Goal: Transaction & Acquisition: Purchase product/service

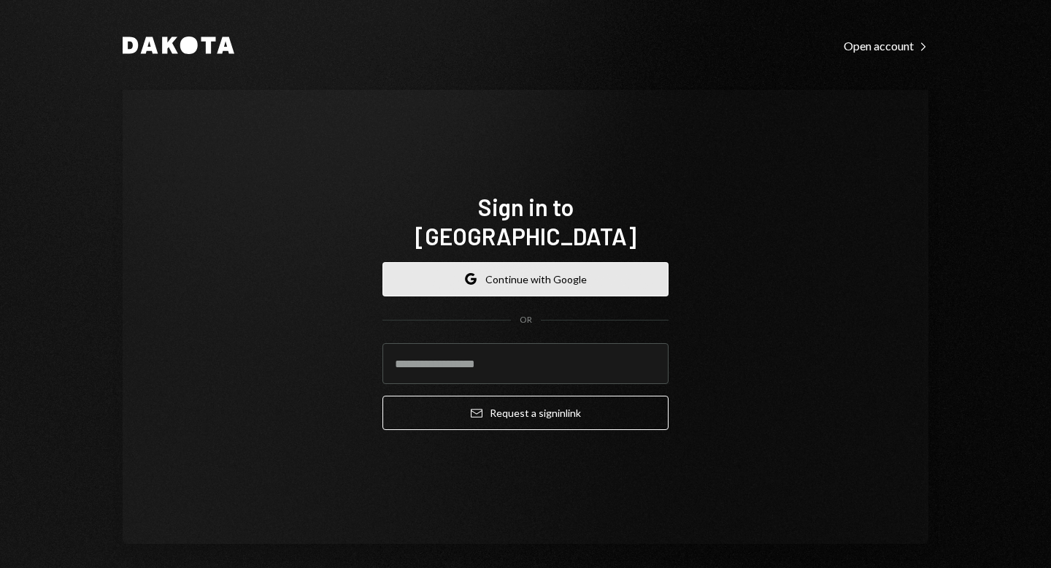
click at [475, 274] on button "Google Continue with Google" at bounding box center [526, 279] width 286 height 34
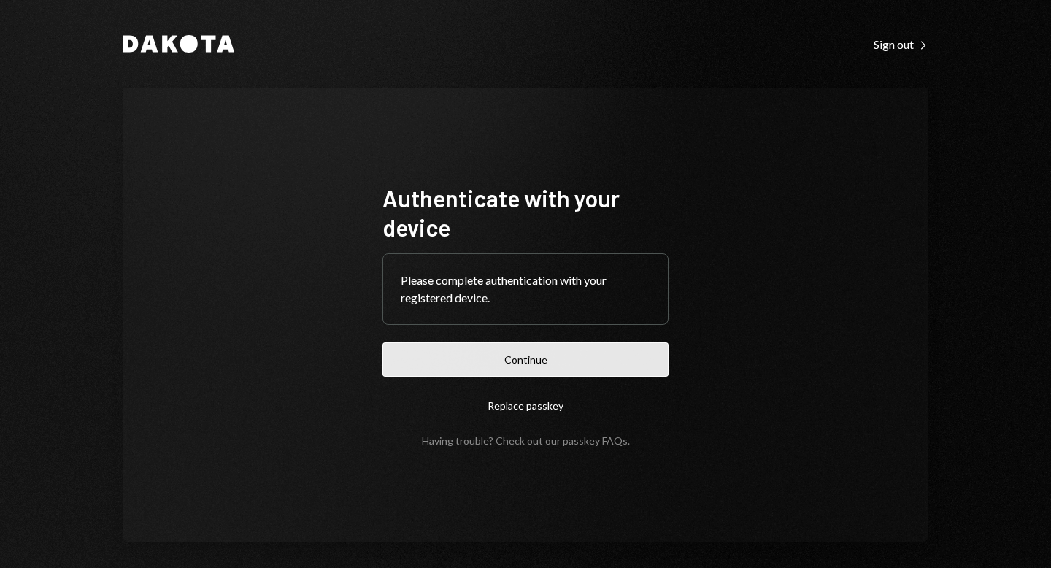
click at [491, 360] on button "Continue" at bounding box center [526, 359] width 286 height 34
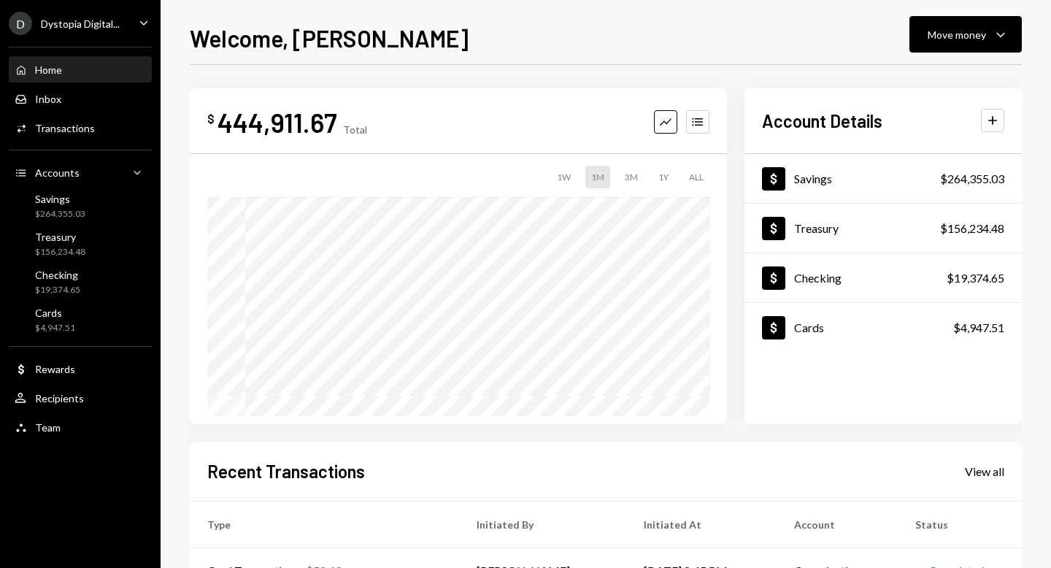
click at [95, 23] on div "Dystopia Digital..." at bounding box center [80, 24] width 79 height 12
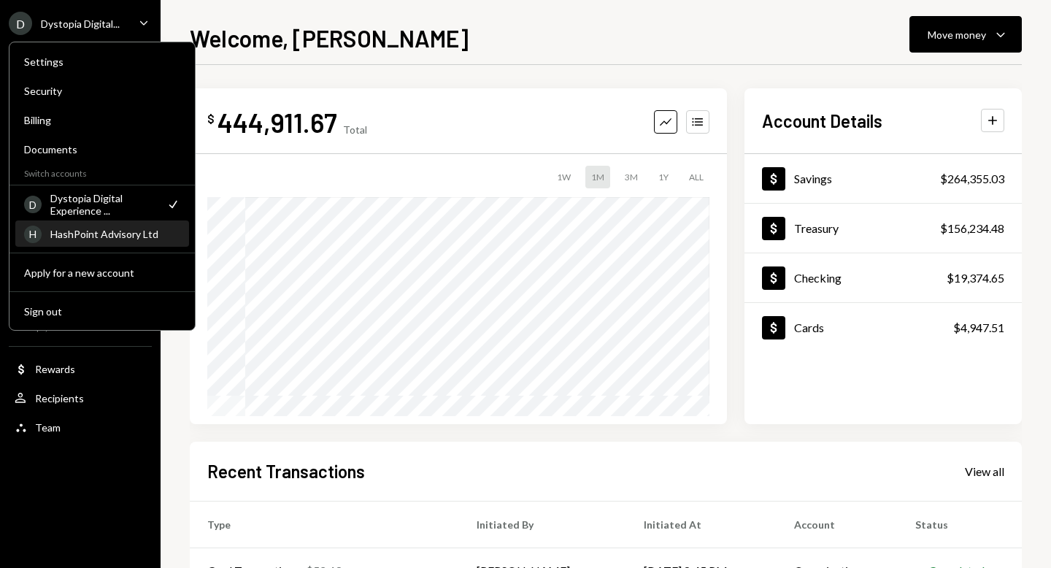
click at [114, 231] on div "HashPoint Advisory Ltd" at bounding box center [115, 234] width 130 height 12
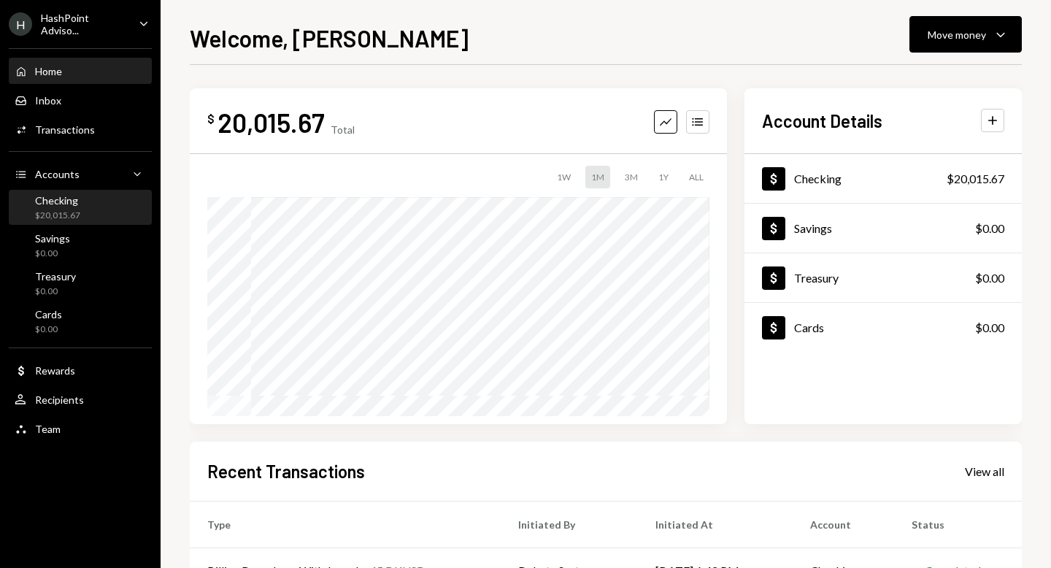
click at [96, 198] on div "Checking $20,015.67" at bounding box center [80, 208] width 131 height 28
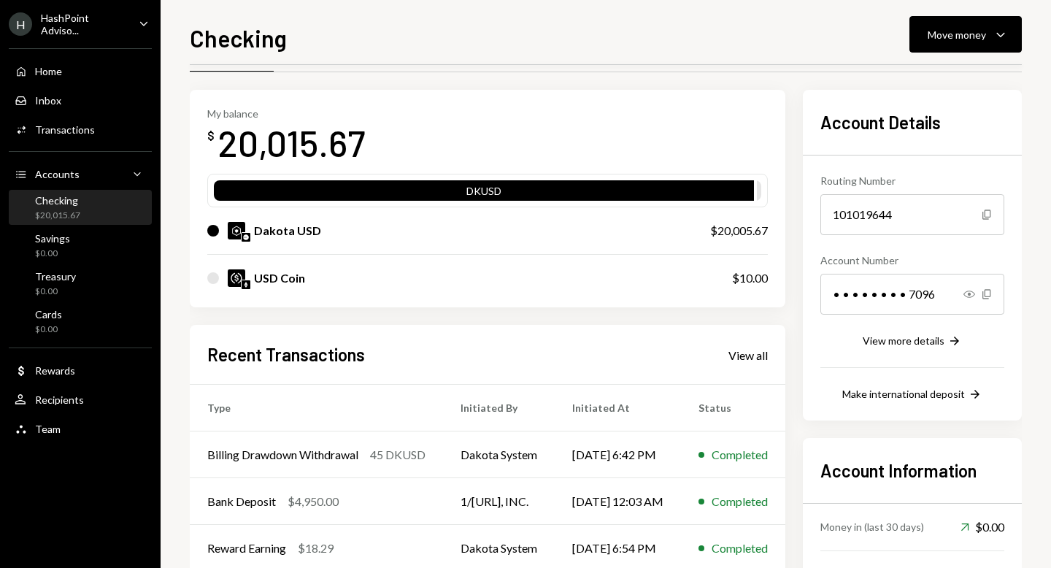
scroll to position [50, 0]
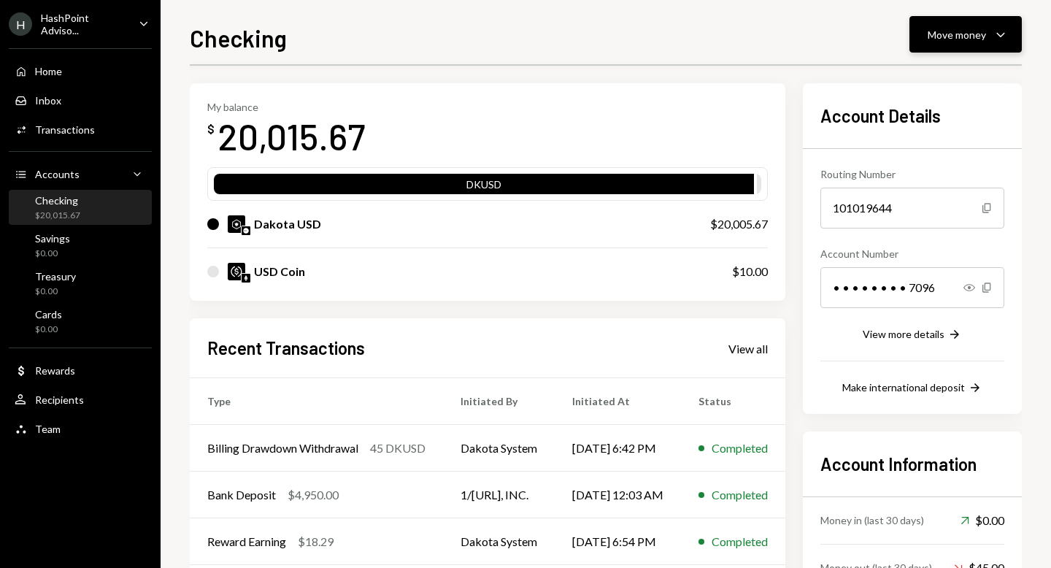
click at [961, 35] on div "Move money" at bounding box center [957, 34] width 58 height 15
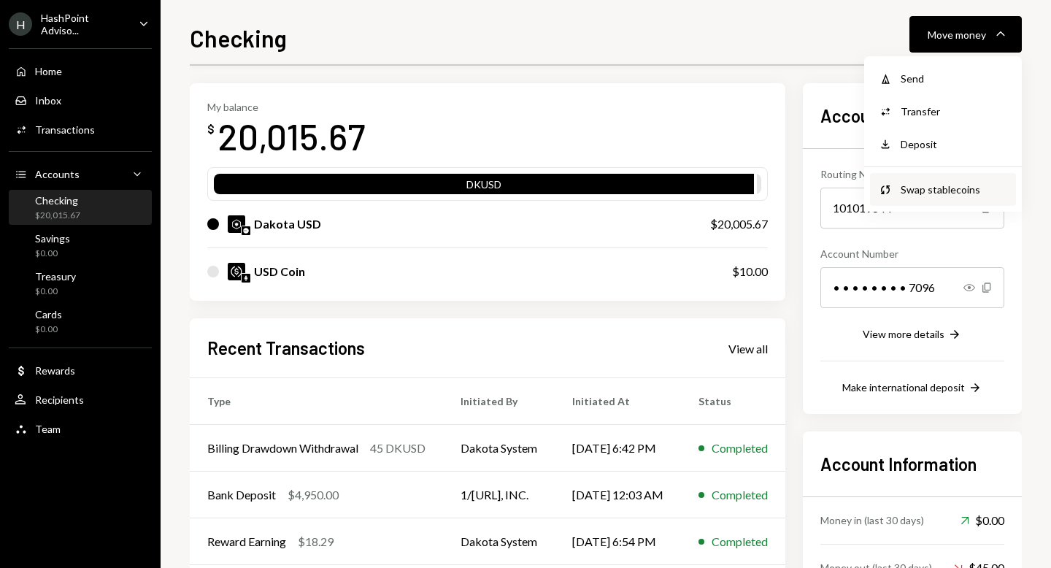
click at [926, 183] on div "Swap stablecoins" at bounding box center [954, 189] width 107 height 15
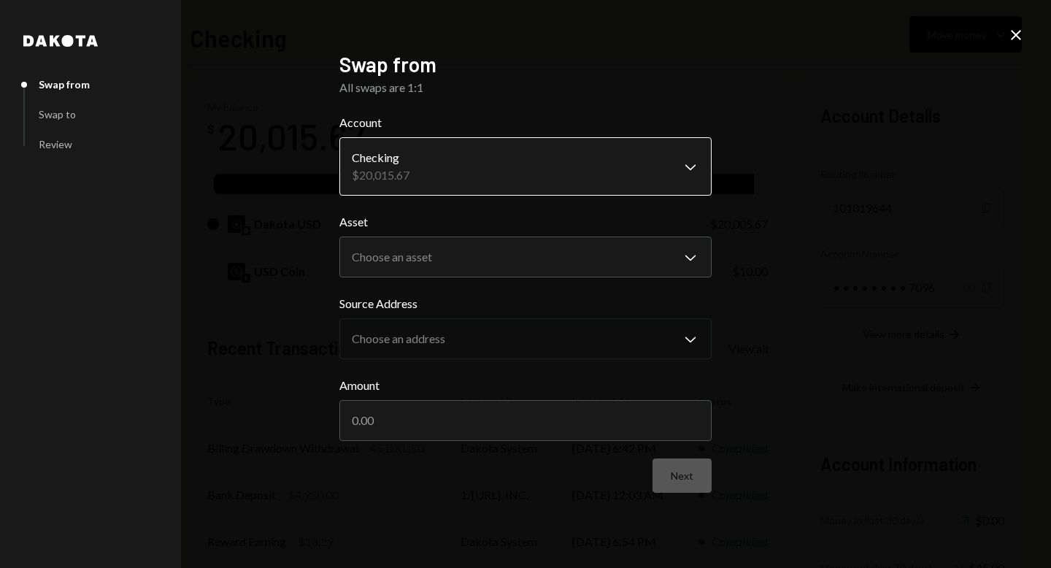
click at [615, 152] on body "H HashPoint Adviso... Caret Down Home Home Inbox Inbox Activities Transactions …" at bounding box center [525, 284] width 1051 height 568
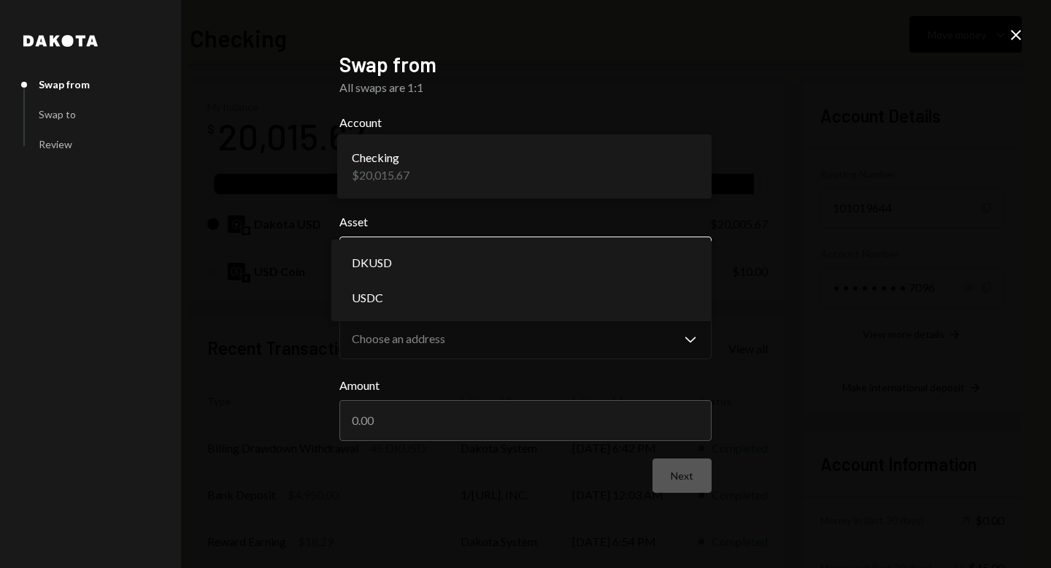
click at [556, 253] on body "H HashPoint Adviso... Caret Down Home Home Inbox Inbox Activities Transactions …" at bounding box center [525, 284] width 1051 height 568
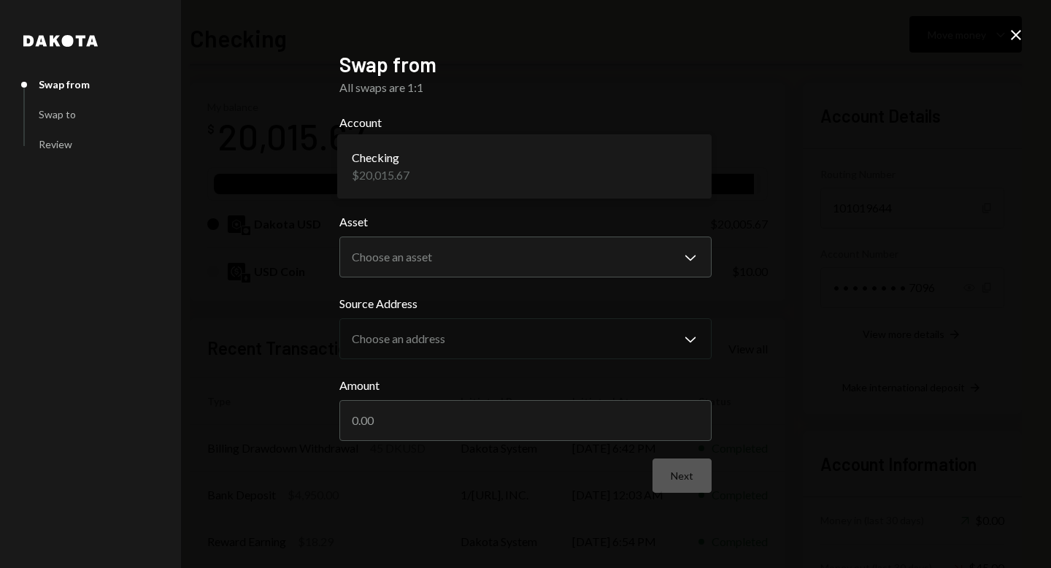
click at [498, 215] on label "Asset" at bounding box center [525, 222] width 372 height 18
click at [458, 251] on body "H HashPoint Adviso... Caret Down Home Home Inbox Inbox Activities Transactions …" at bounding box center [525, 284] width 1051 height 568
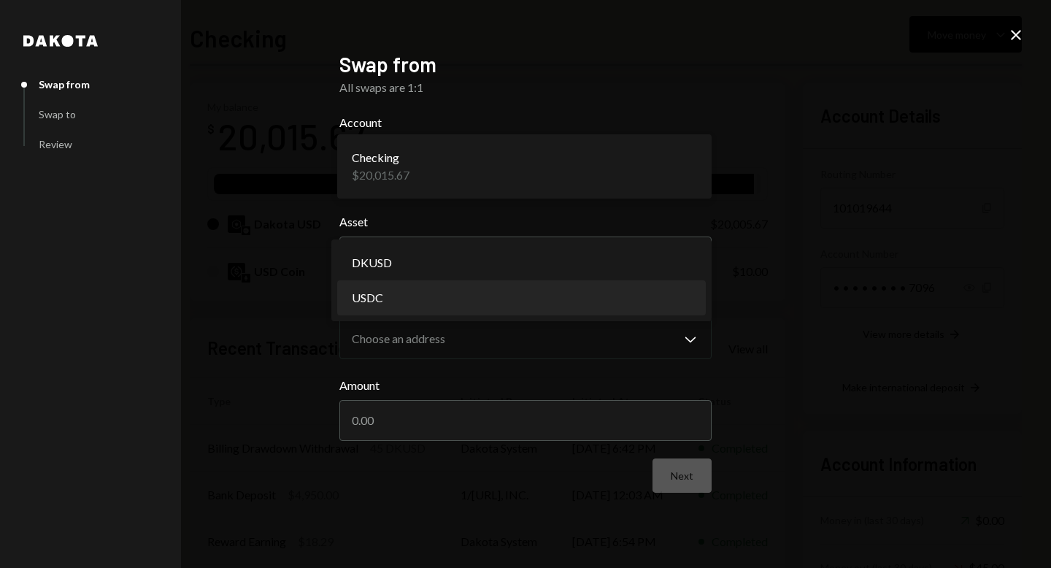
select select "****"
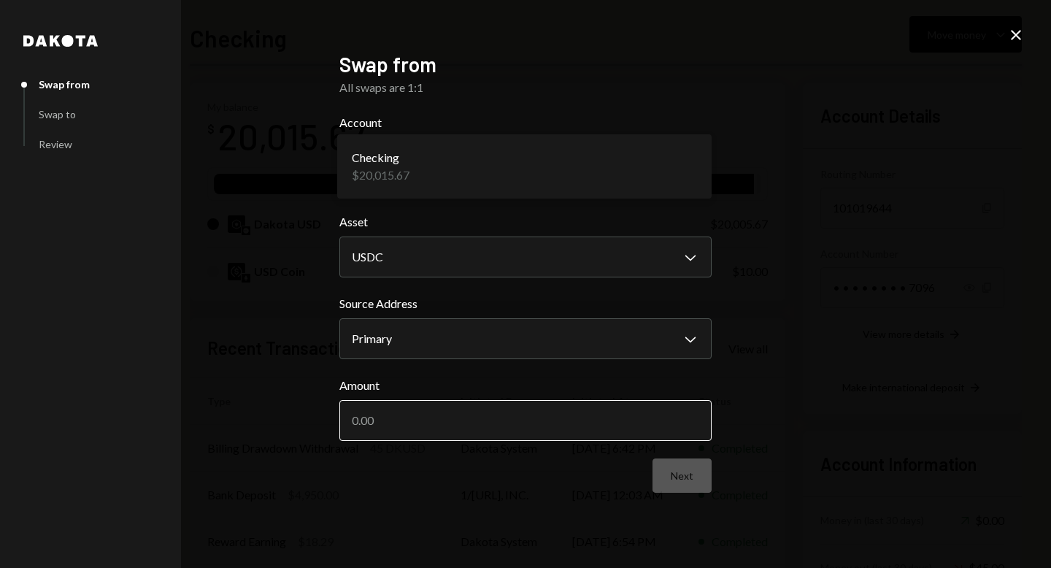
click at [409, 416] on input "Amount" at bounding box center [525, 420] width 372 height 41
click at [395, 431] on input "Amount" at bounding box center [525, 420] width 372 height 41
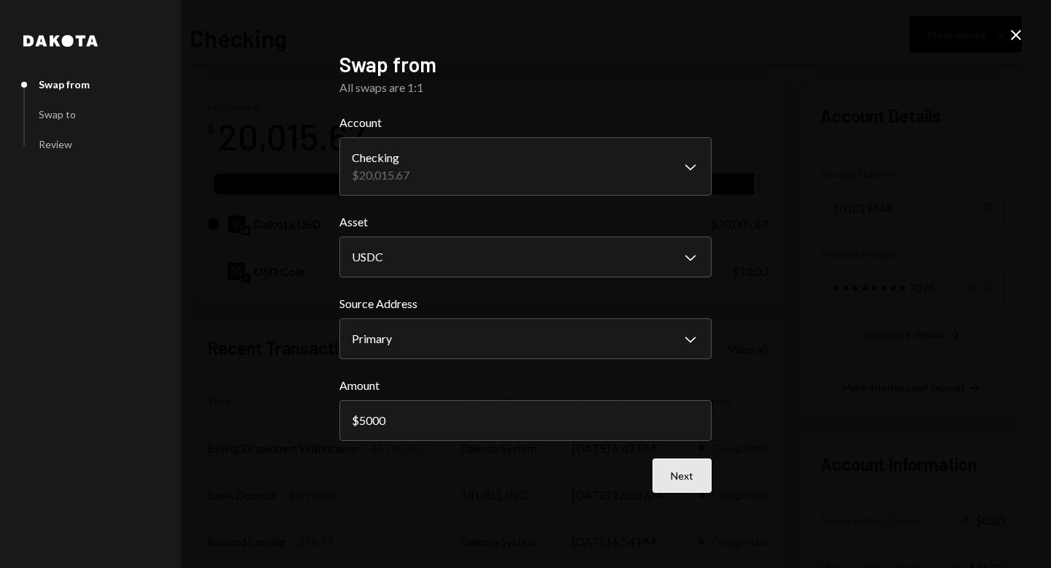
type input "5000"
click at [666, 467] on button "Next" at bounding box center [682, 475] width 59 height 34
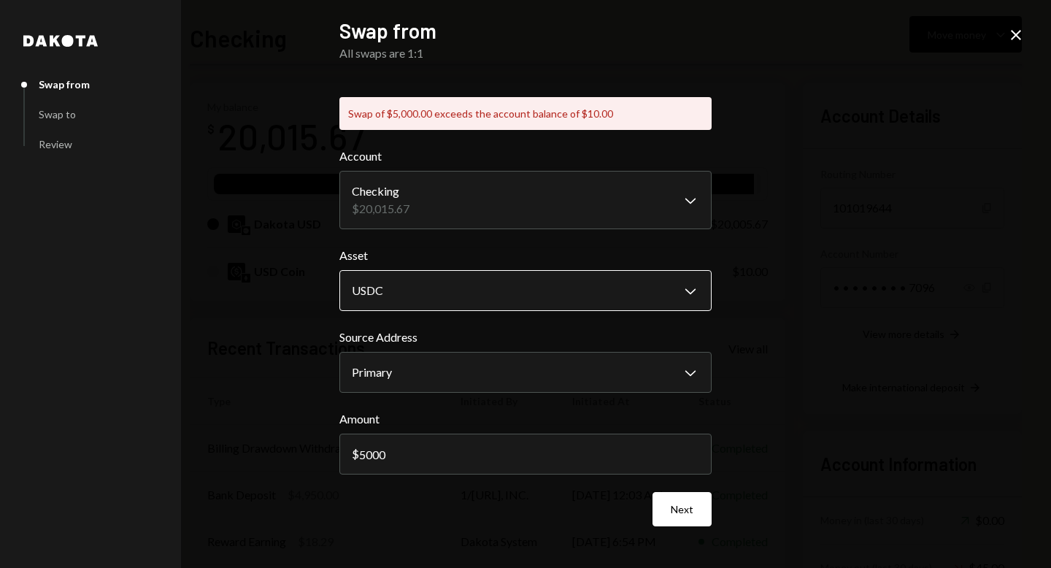
click at [476, 292] on body "H HashPoint Adviso... Caret Down Home Home Inbox Inbox Activities Transactions …" at bounding box center [525, 284] width 1051 height 568
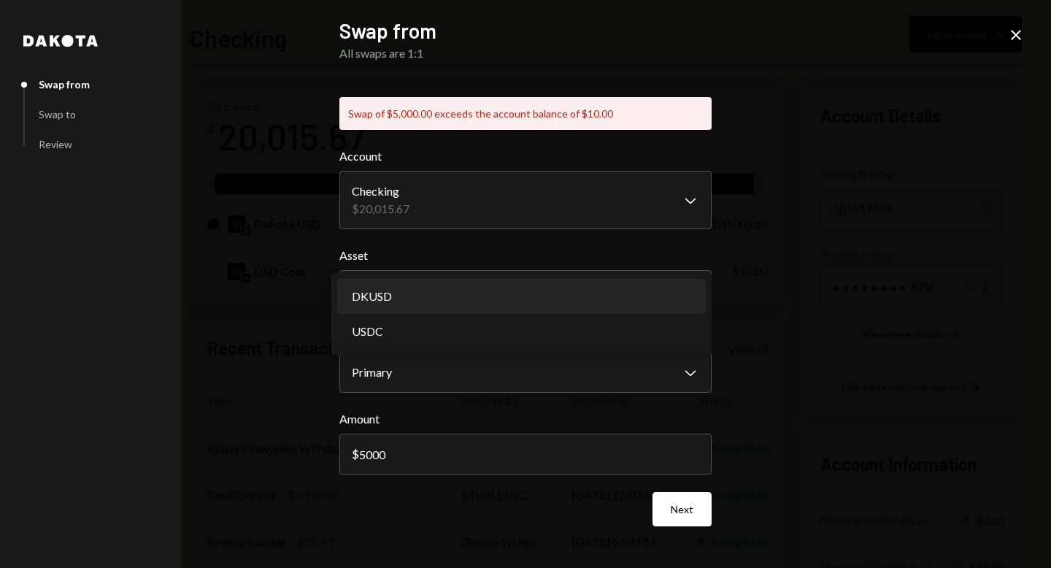
select select "*****"
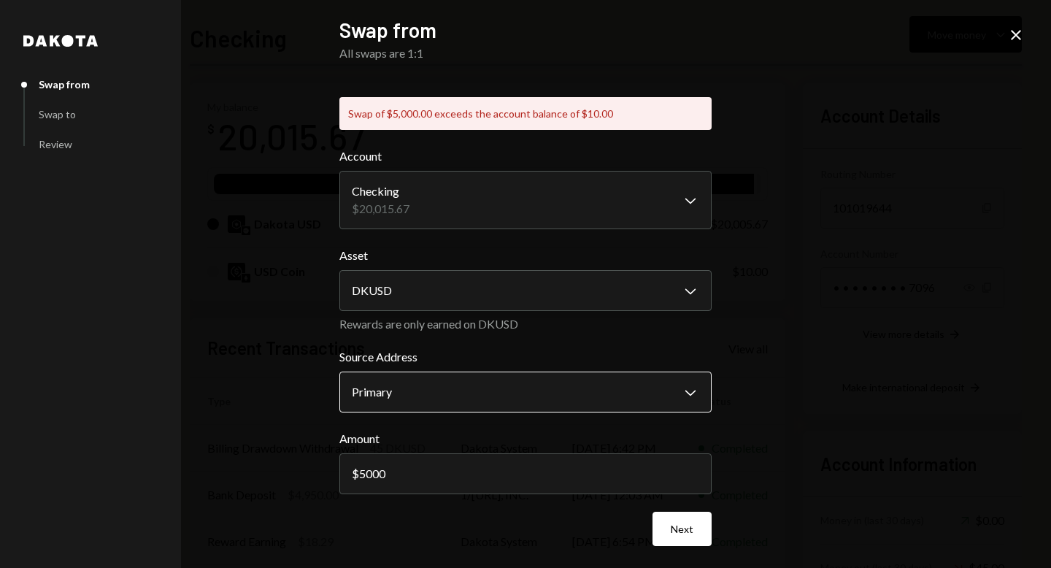
click at [413, 384] on body "H HashPoint Adviso... Caret Down Home Home Inbox Inbox Activities Transactions …" at bounding box center [525, 284] width 1051 height 568
click at [392, 477] on input "5000" at bounding box center [525, 473] width 372 height 41
click at [483, 205] on body "H HashPoint Adviso... Caret Down Home Home Inbox Inbox Activities Transactions …" at bounding box center [525, 284] width 1051 height 568
click at [1017, 27] on icon "Close" at bounding box center [1016, 35] width 18 height 18
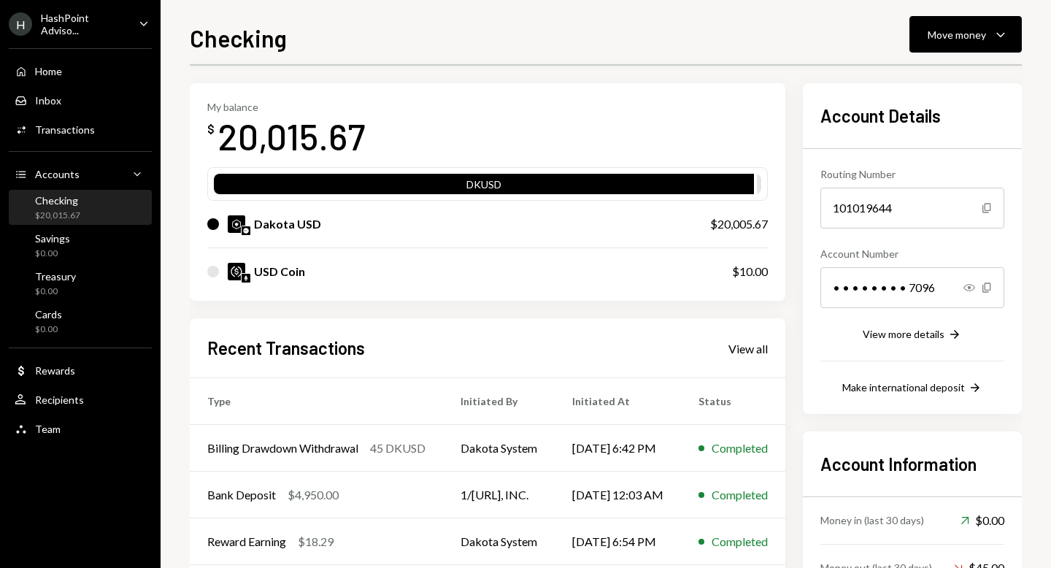
click at [569, 236] on div "Dakota USD $20,005.67" at bounding box center [487, 224] width 561 height 47
click at [953, 27] on div "Move money" at bounding box center [957, 34] width 58 height 15
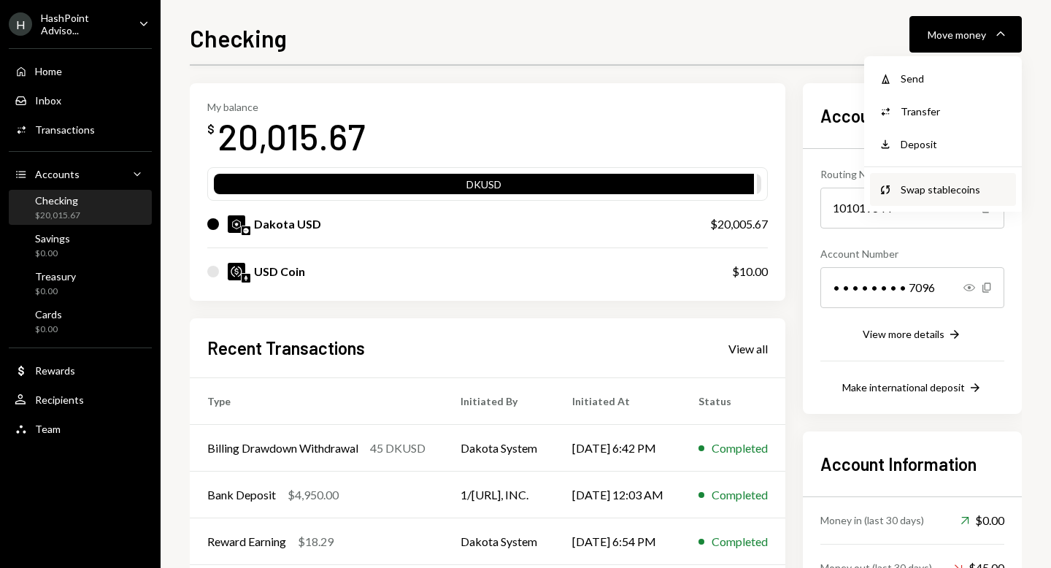
click at [918, 185] on div "Swap stablecoins" at bounding box center [954, 189] width 107 height 15
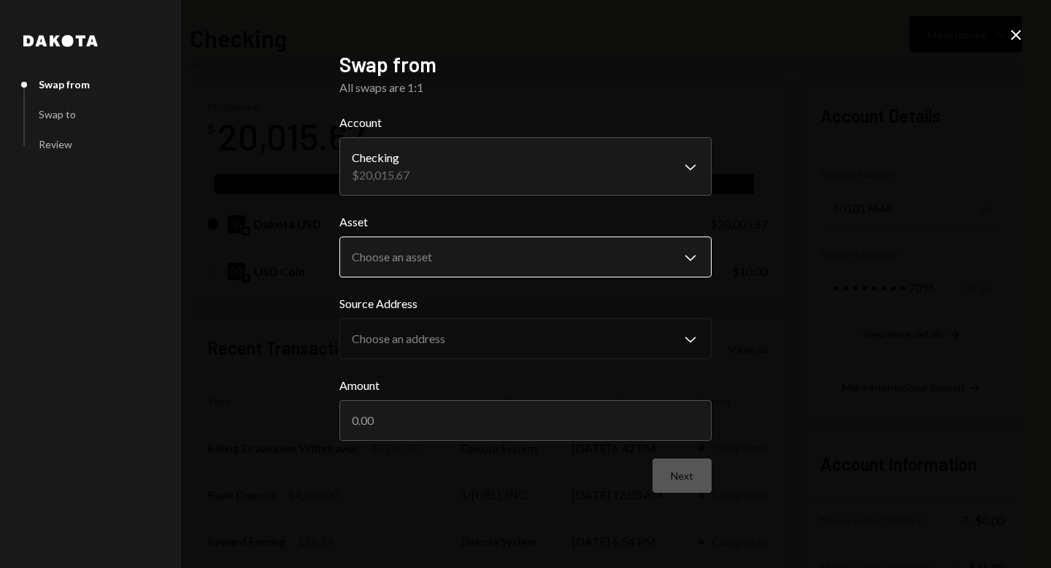
click at [433, 261] on body "H HashPoint Adviso... Caret Down Home Home Inbox Inbox Activities Transactions …" at bounding box center [525, 284] width 1051 height 568
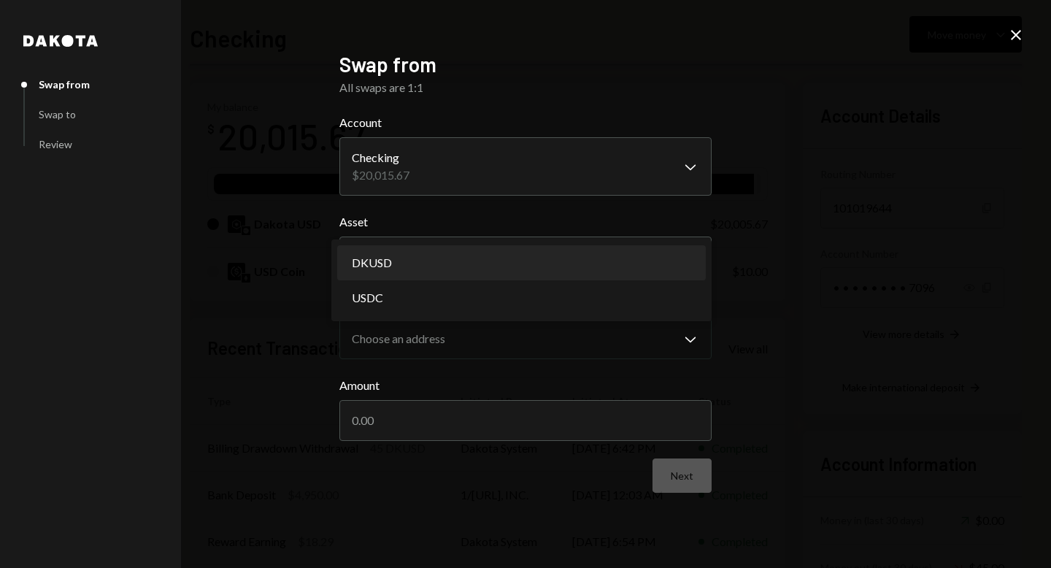
select select "*****"
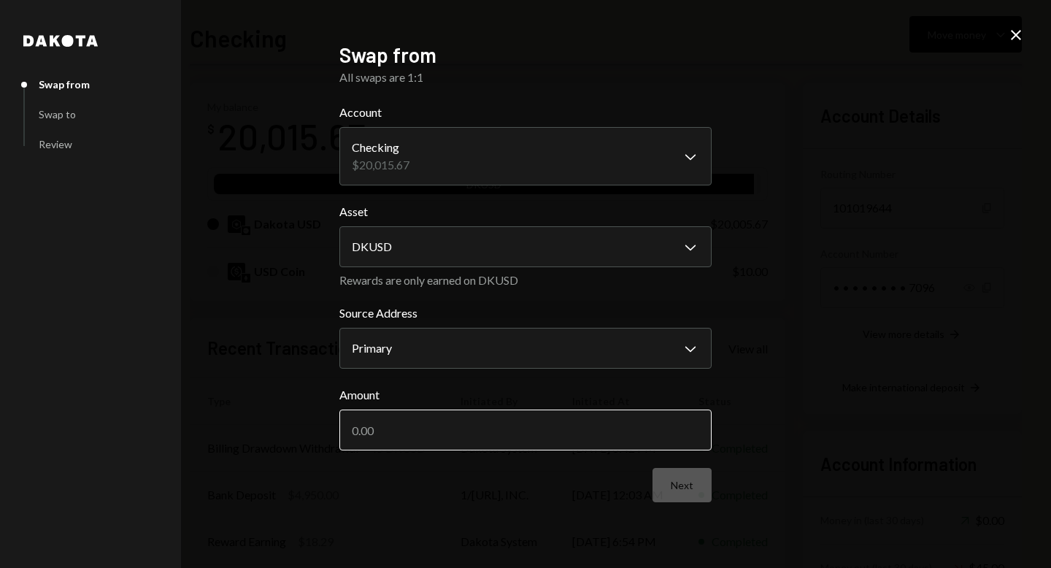
click at [391, 440] on input "Amount" at bounding box center [525, 430] width 372 height 41
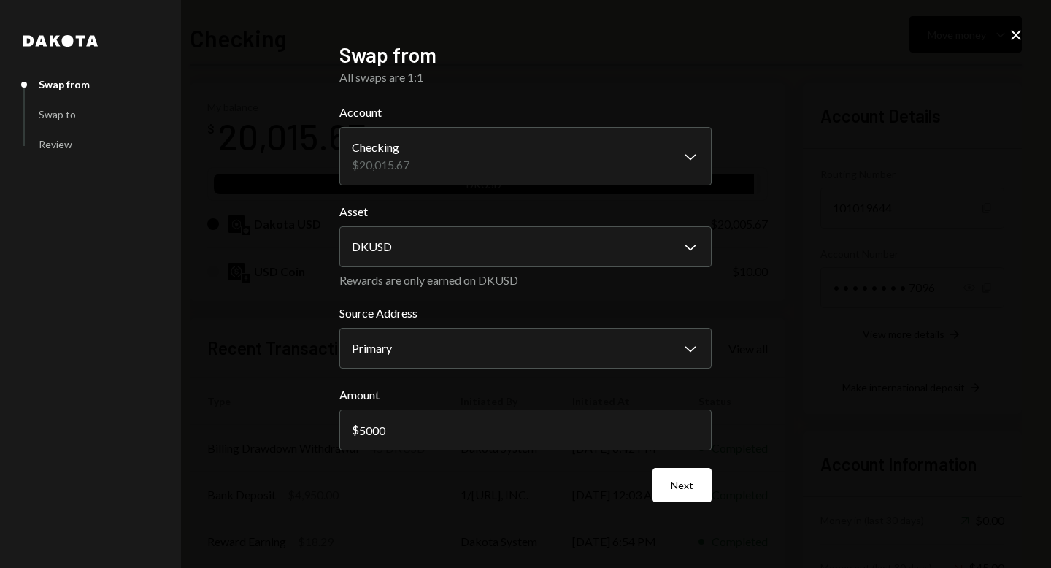
type input "5000"
click at [761, 430] on div "**********" at bounding box center [525, 284] width 1051 height 568
click at [693, 485] on button "Next" at bounding box center [682, 485] width 59 height 34
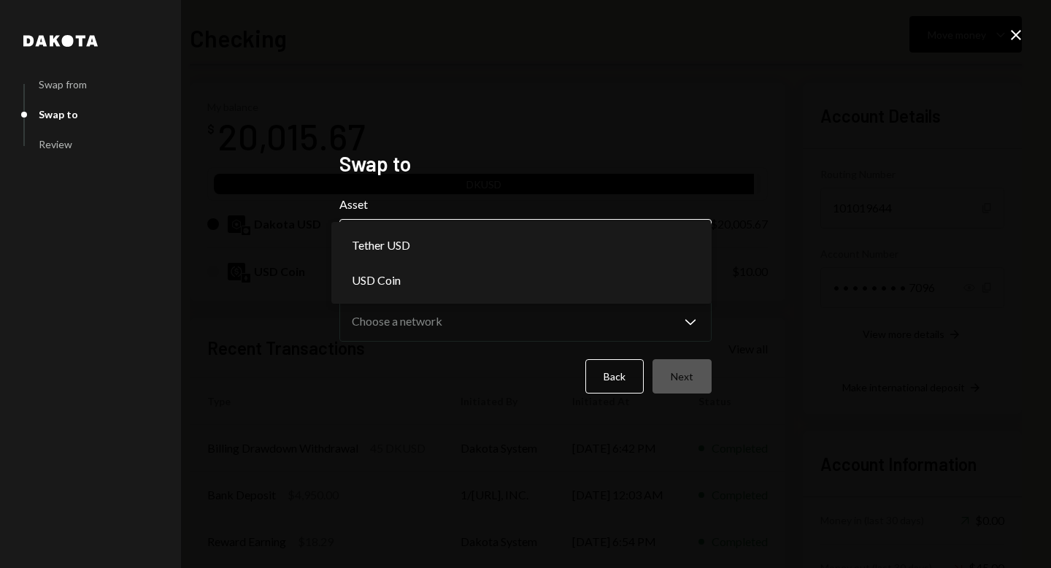
click at [609, 236] on body "H HashPoint Adviso... Caret Down Home Home Inbox Inbox Activities Transactions …" at bounding box center [525, 284] width 1051 height 568
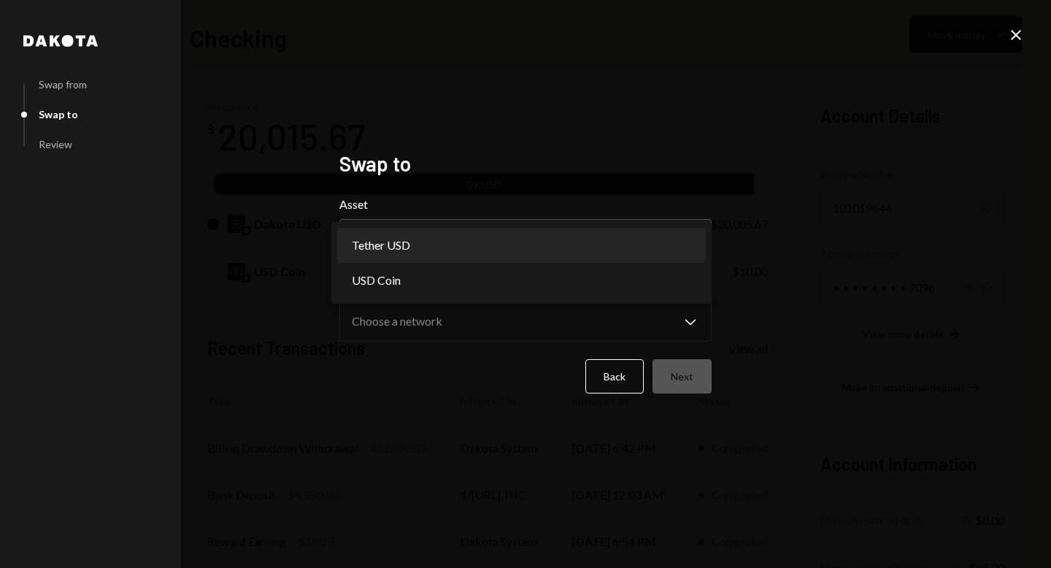
select select "****"
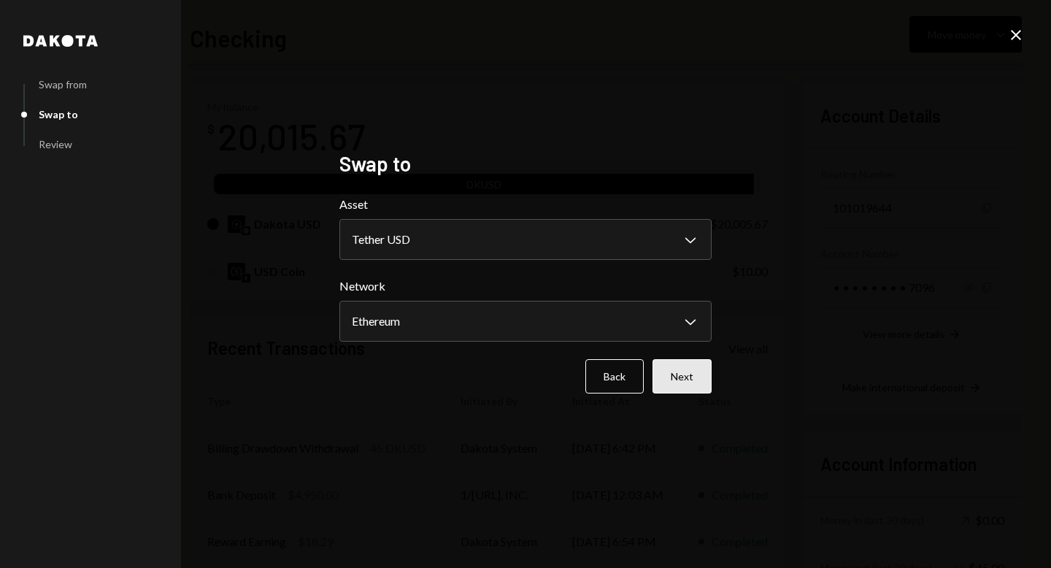
click at [689, 391] on button "Next" at bounding box center [682, 376] width 59 height 34
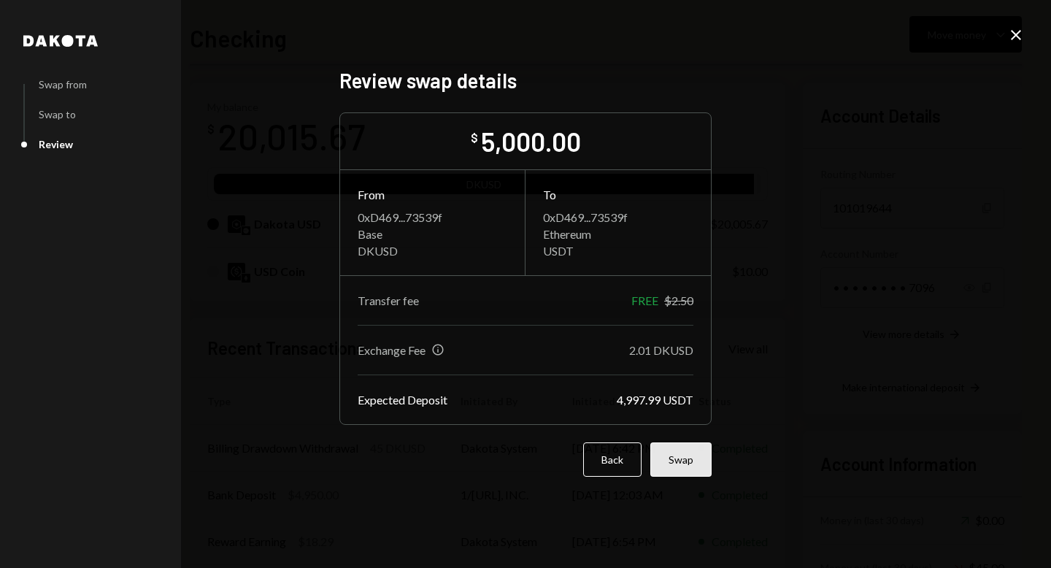
click at [676, 458] on button "Swap" at bounding box center [680, 459] width 61 height 34
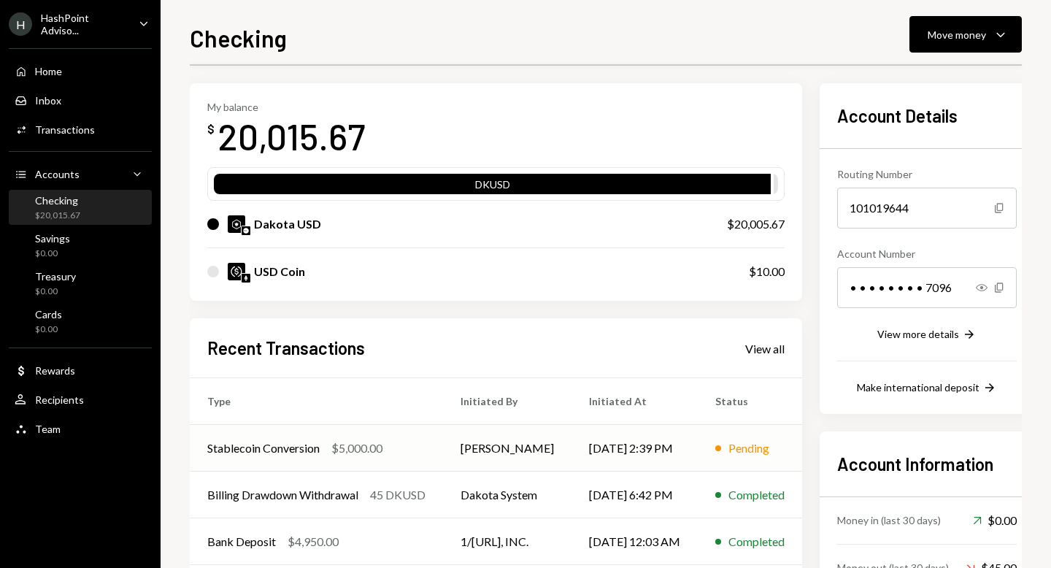
click at [594, 442] on td "[DATE] 2:39 PM" at bounding box center [635, 448] width 126 height 47
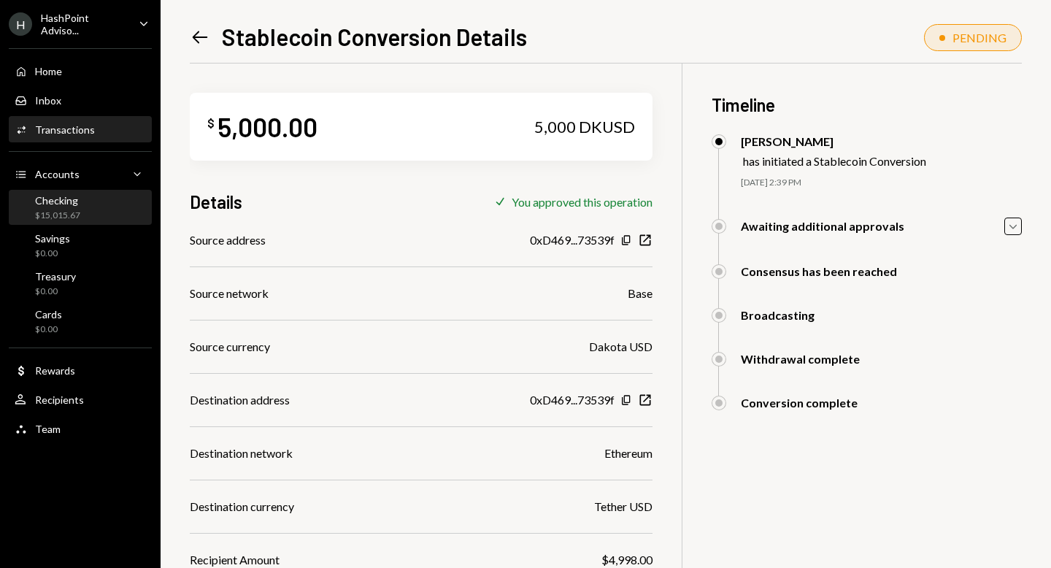
click at [74, 200] on div "Checking" at bounding box center [57, 200] width 45 height 12
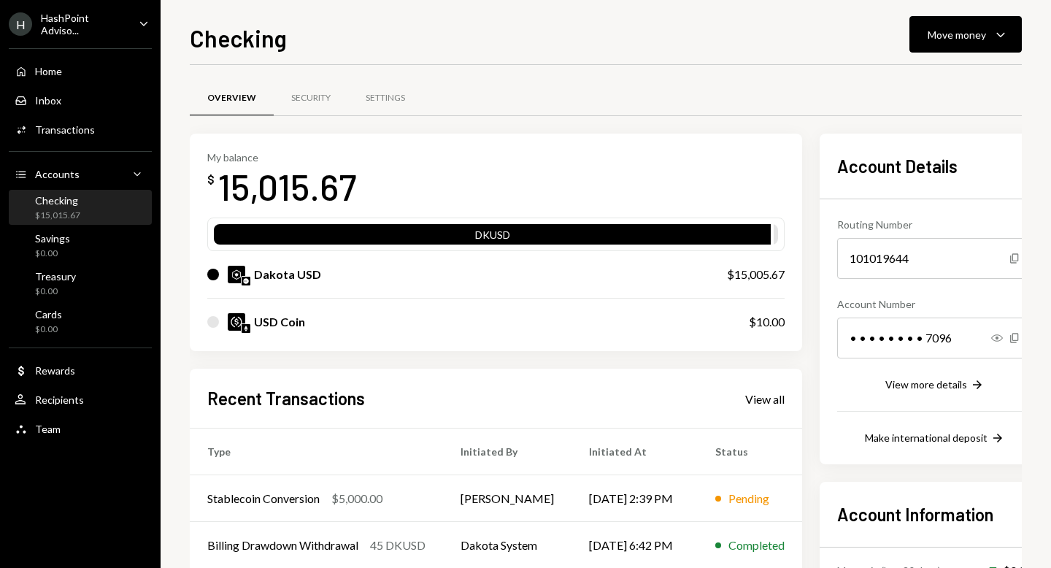
click at [63, 204] on div "Checking" at bounding box center [57, 200] width 45 height 12
click at [87, 243] on div "Savings $0.00" at bounding box center [80, 246] width 131 height 28
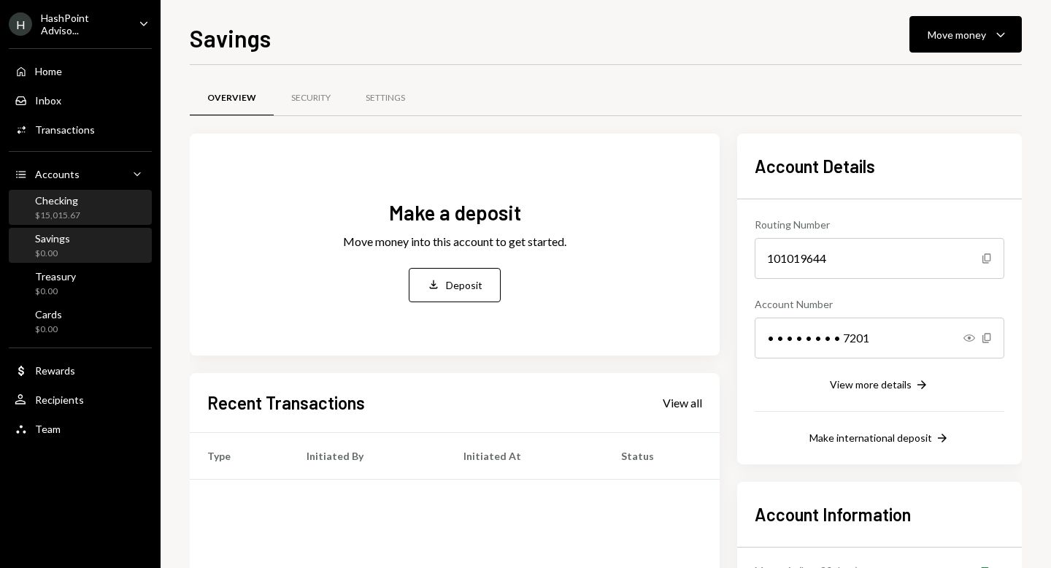
click at [80, 206] on div "Checking $15,015.67" at bounding box center [80, 208] width 131 height 28
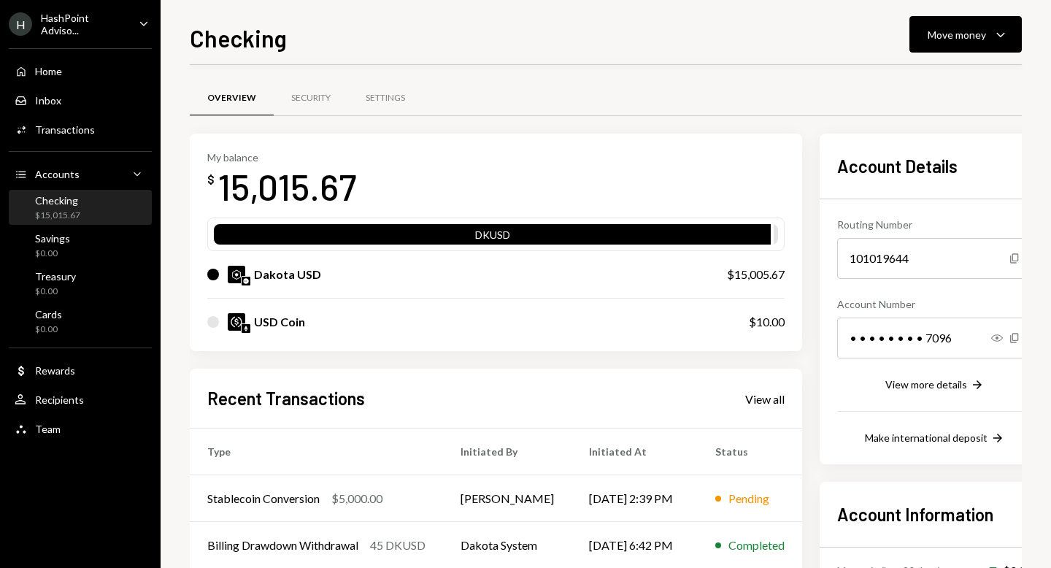
scroll to position [170, 0]
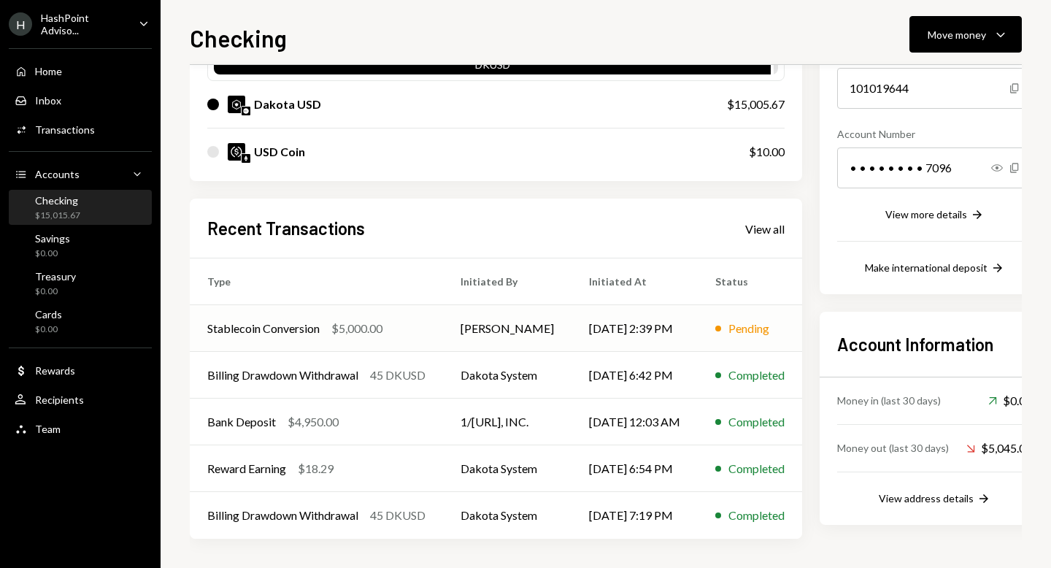
click at [754, 326] on div "Pending" at bounding box center [749, 329] width 41 height 18
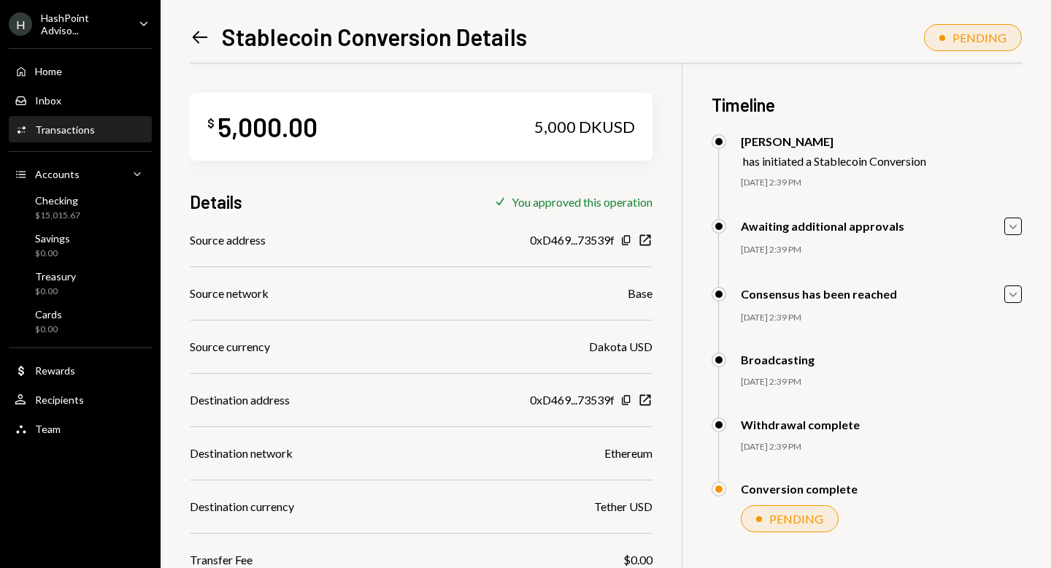
scroll to position [107, 0]
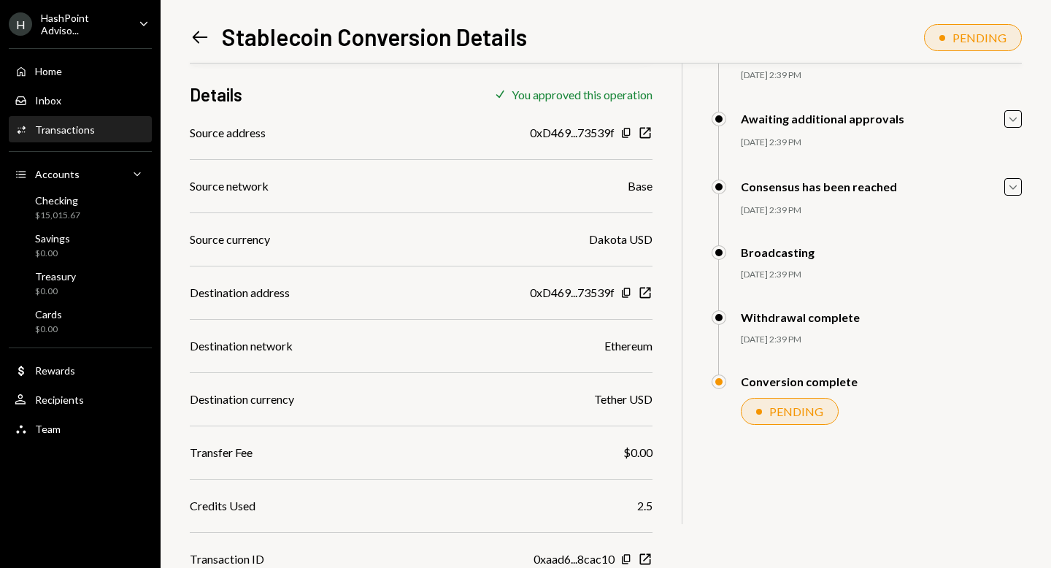
click at [780, 418] on div "PENDING" at bounding box center [796, 411] width 54 height 14
click at [80, 75] on div "Home Home" at bounding box center [80, 71] width 131 height 13
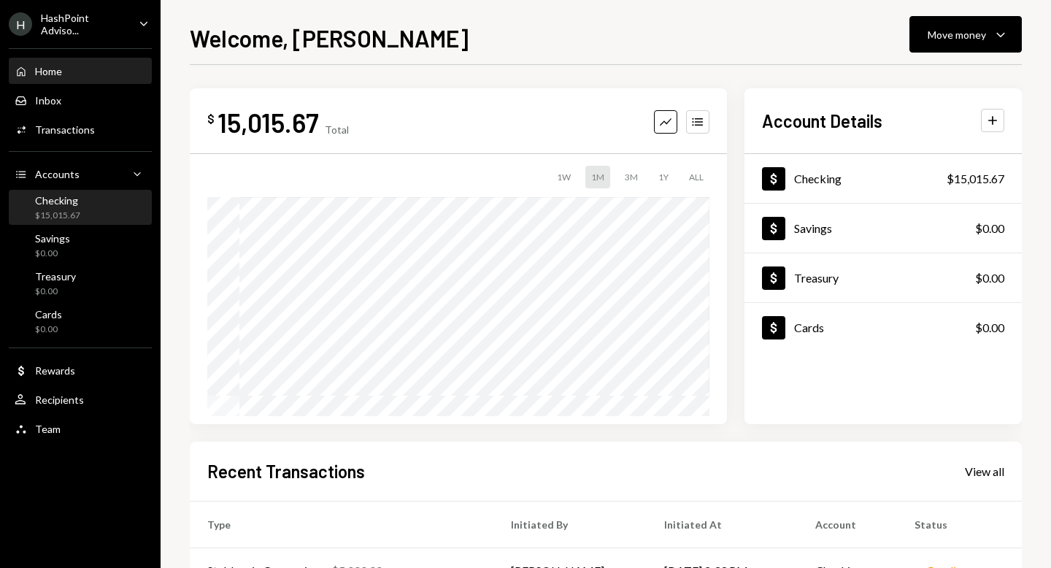
click at [108, 215] on div "Checking $15,015.67" at bounding box center [80, 208] width 131 height 28
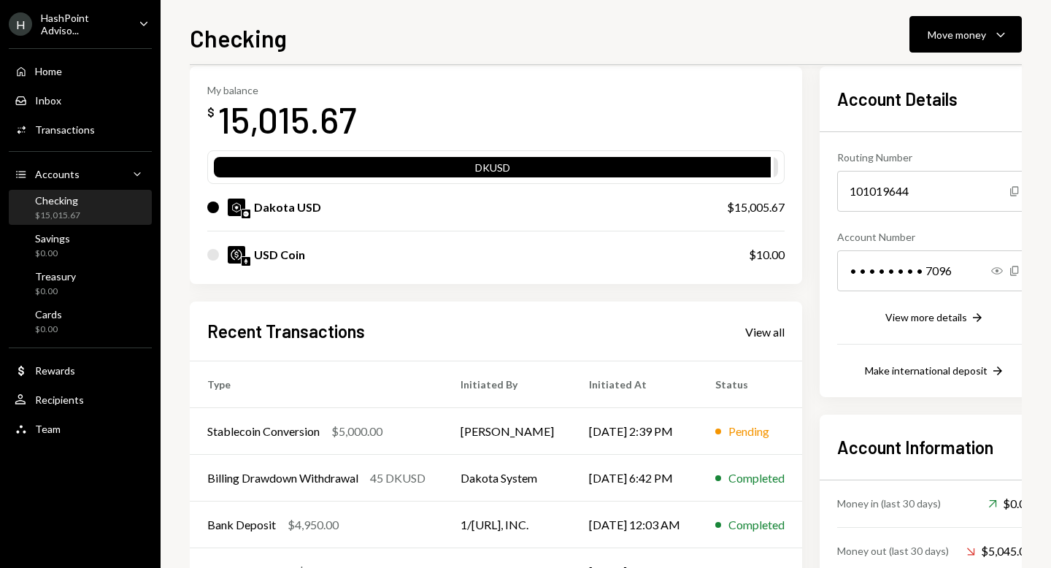
scroll to position [90, 0]
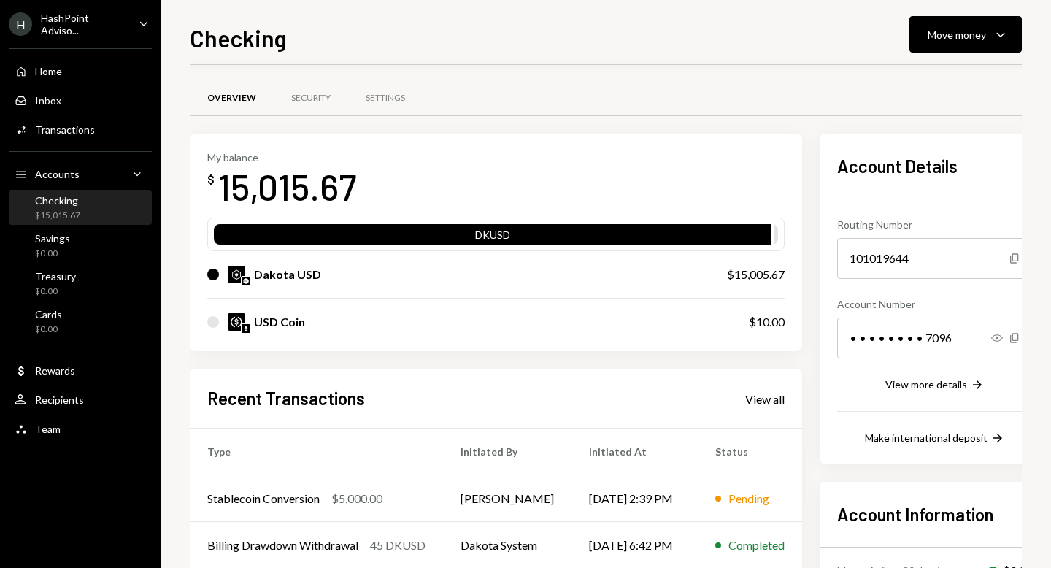
scroll to position [47, 0]
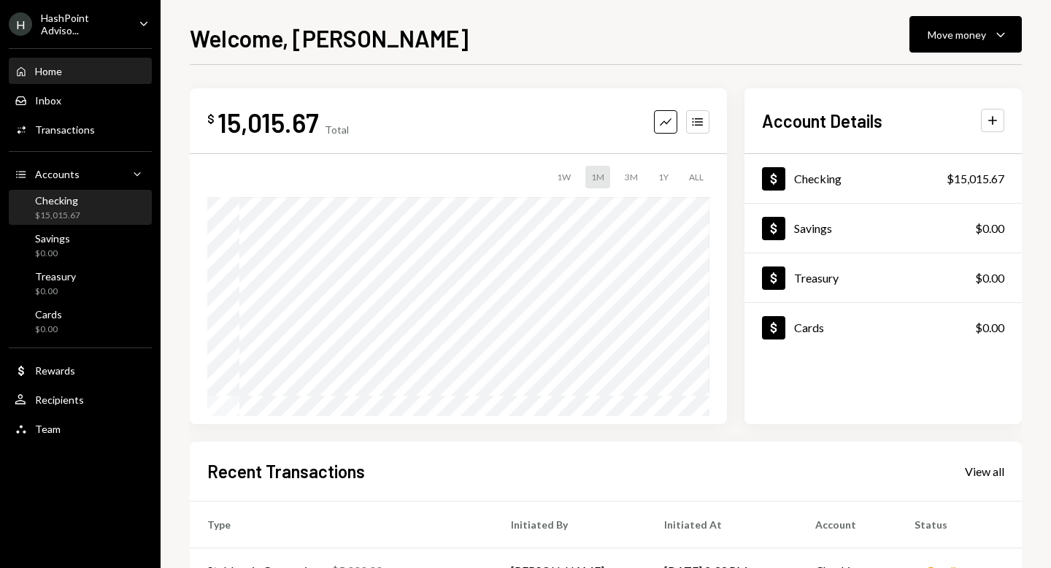
click at [53, 201] on div "Checking" at bounding box center [57, 200] width 45 height 12
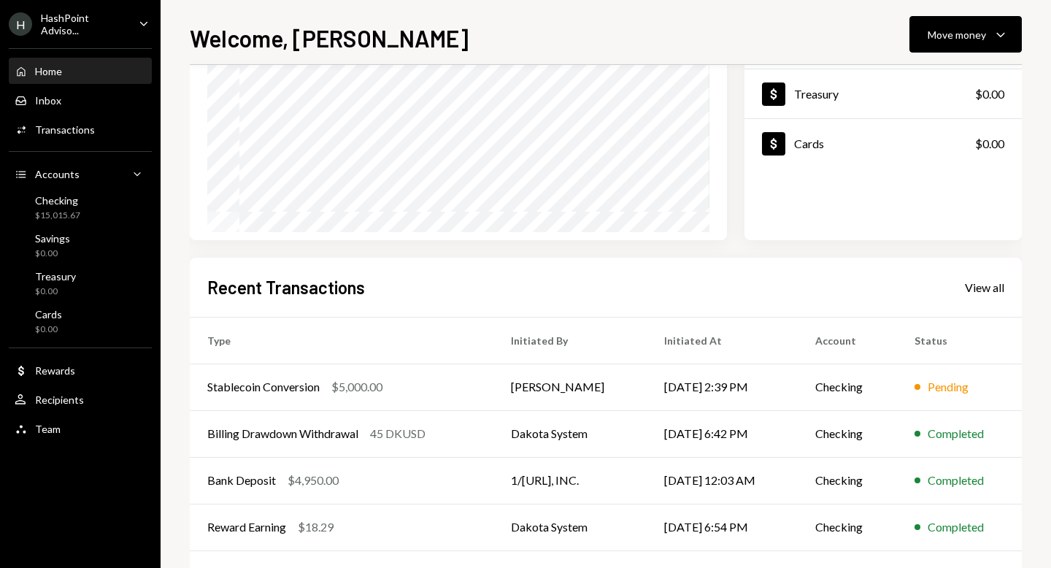
scroll to position [242, 0]
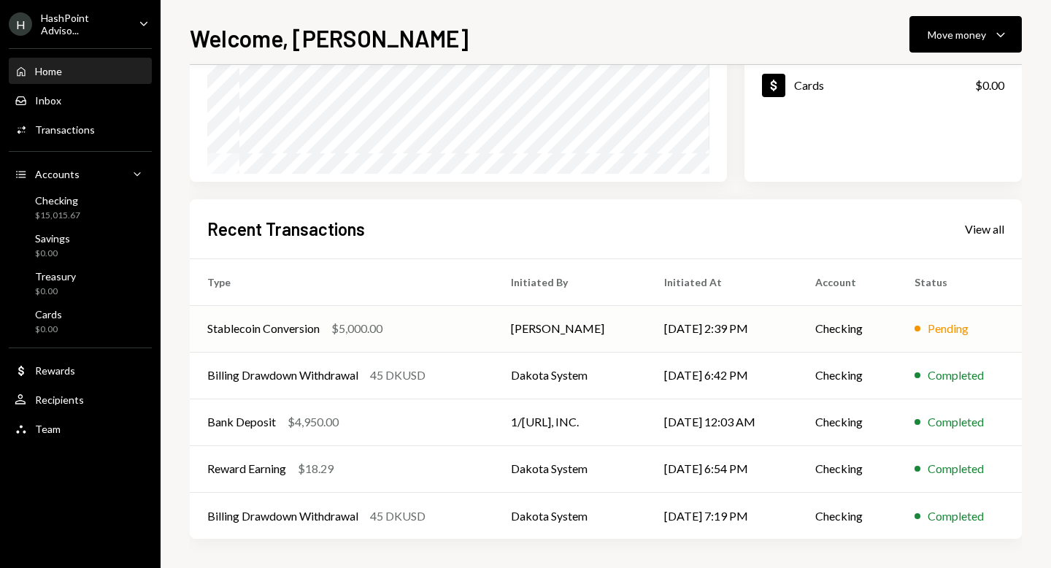
click at [348, 318] on td "Stablecoin Conversion $5,000.00" at bounding box center [342, 328] width 304 height 47
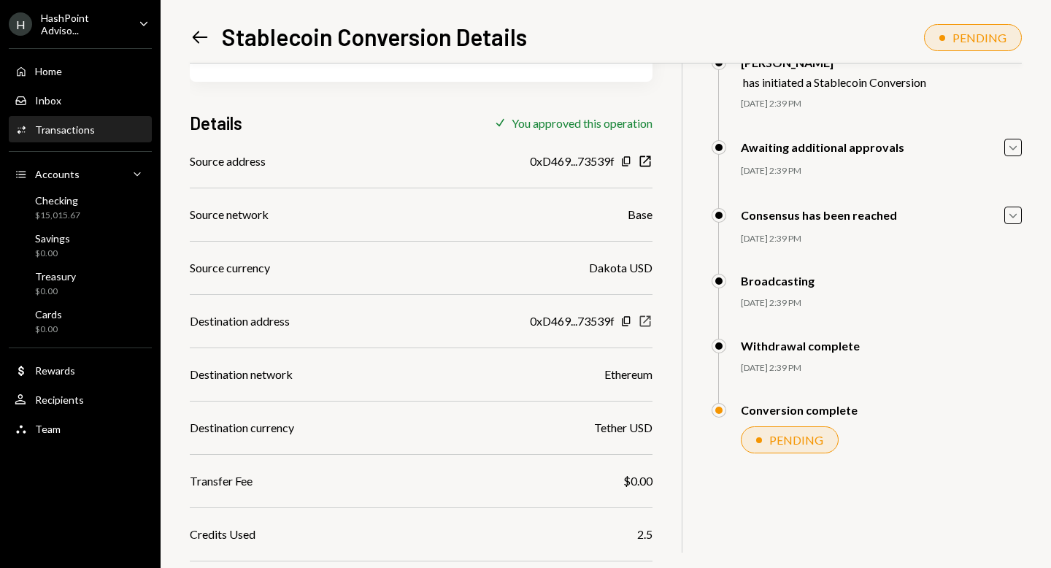
scroll to position [4, 0]
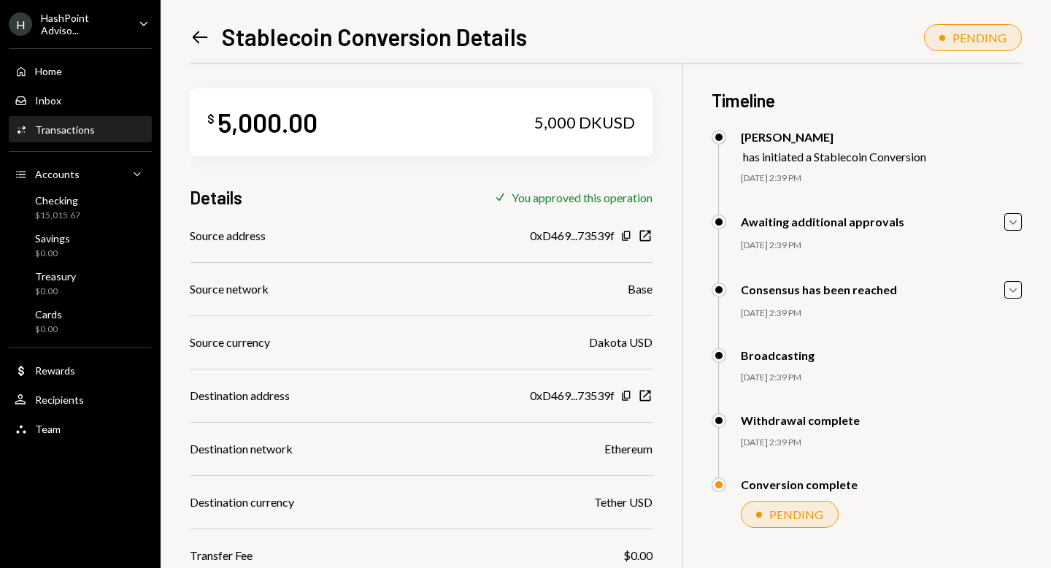
click at [783, 511] on div "PENDING" at bounding box center [796, 514] width 54 height 14
click at [948, 32] on div "PENDING" at bounding box center [973, 37] width 98 height 27
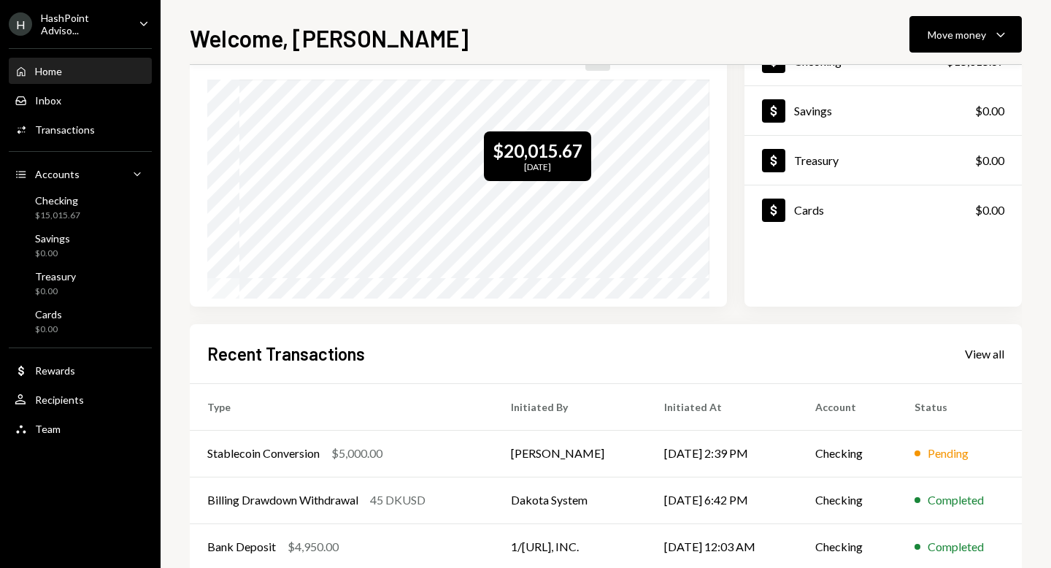
scroll to position [210, 0]
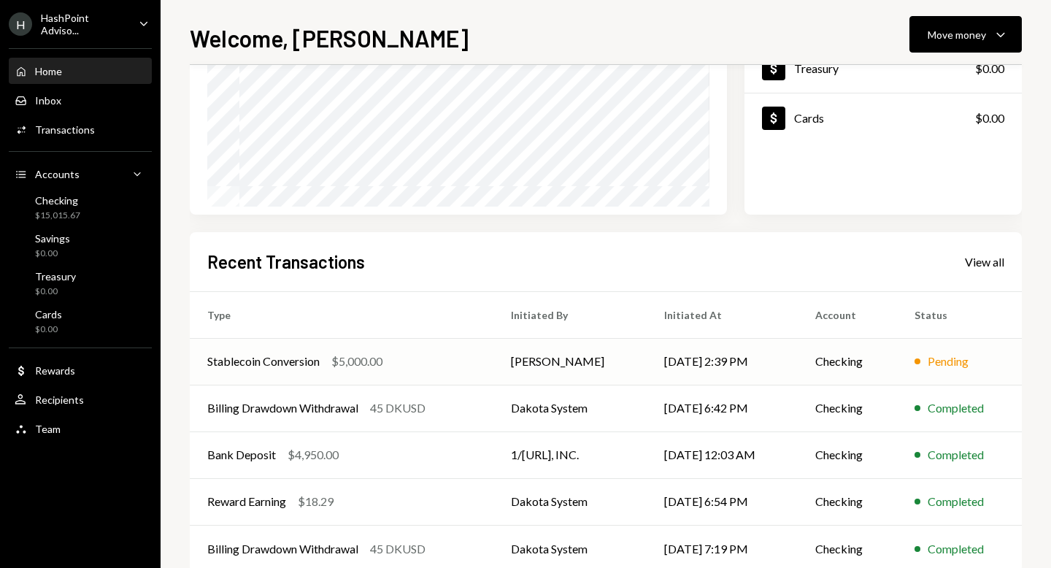
click at [368, 364] on div "$5,000.00" at bounding box center [356, 362] width 51 height 18
